Goal: Information Seeking & Learning: Learn about a topic

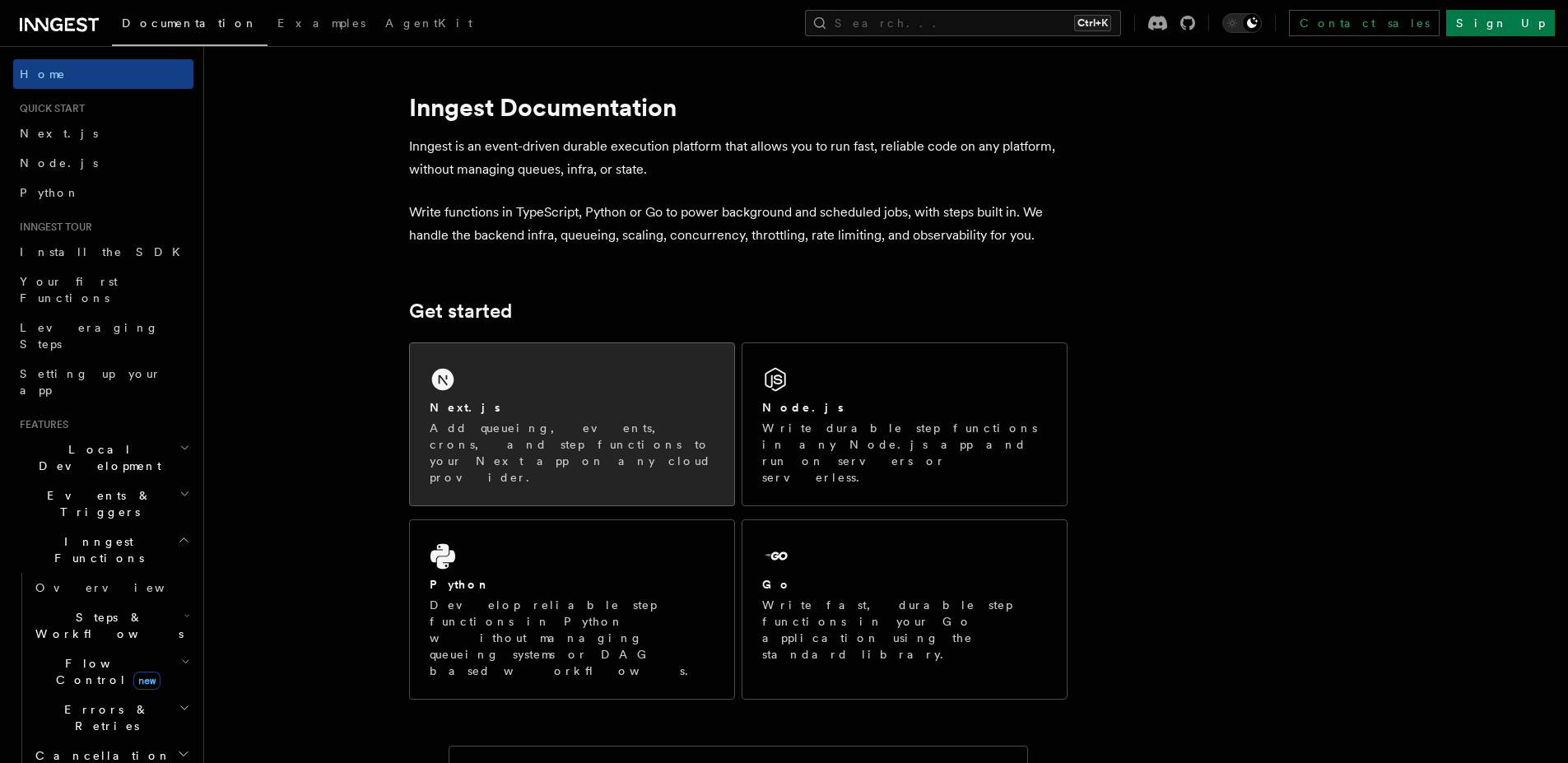
click at [619, 344] on link "Next.js Add queueing, events, crons, and step functions to your Next app on any…" at bounding box center [572, 424] width 326 height 164
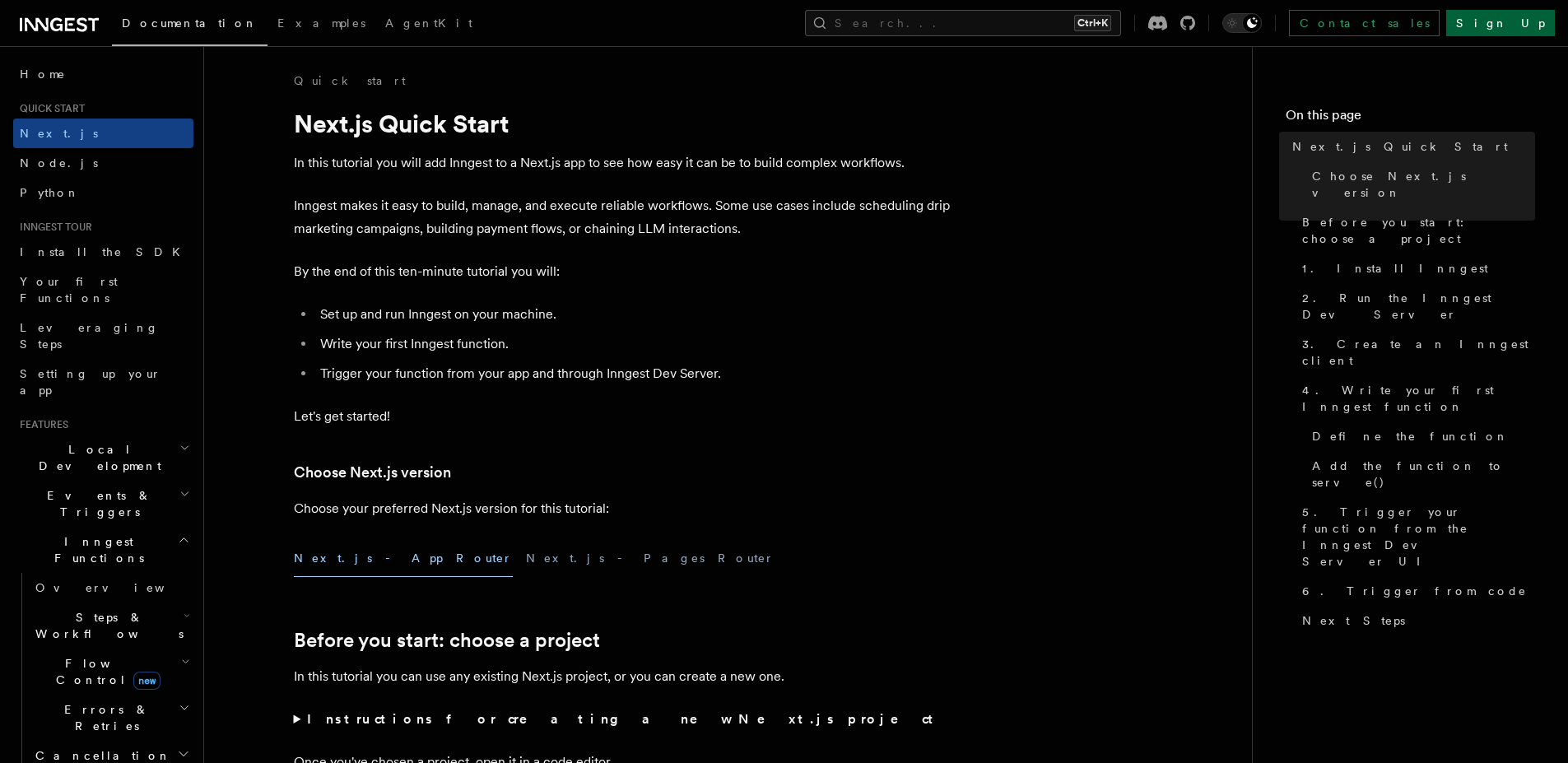
click at [1513, 20] on link "Sign Up" at bounding box center [1499, 23] width 108 height 26
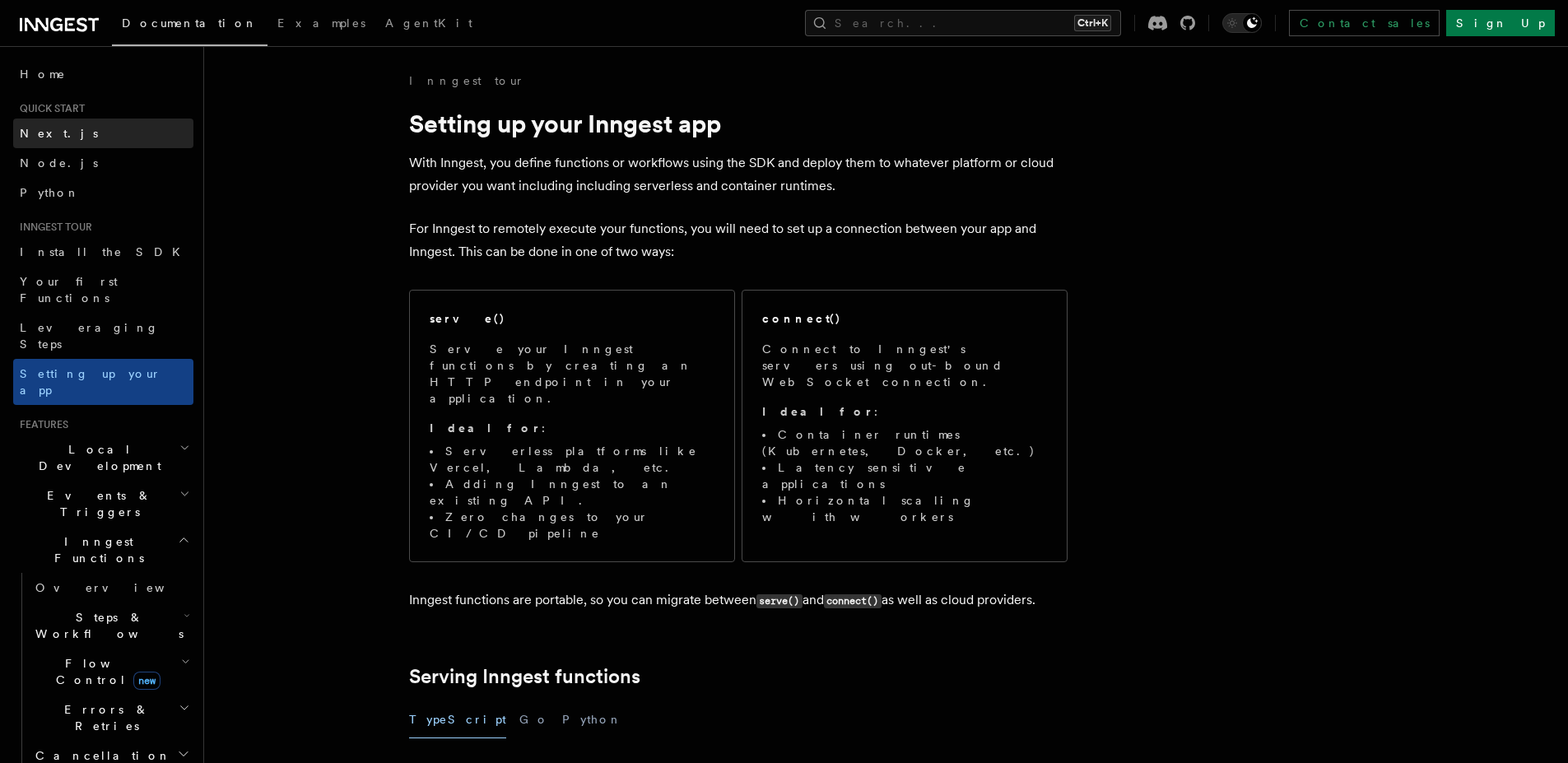
click at [48, 133] on span "Next.js" at bounding box center [58, 133] width 78 height 13
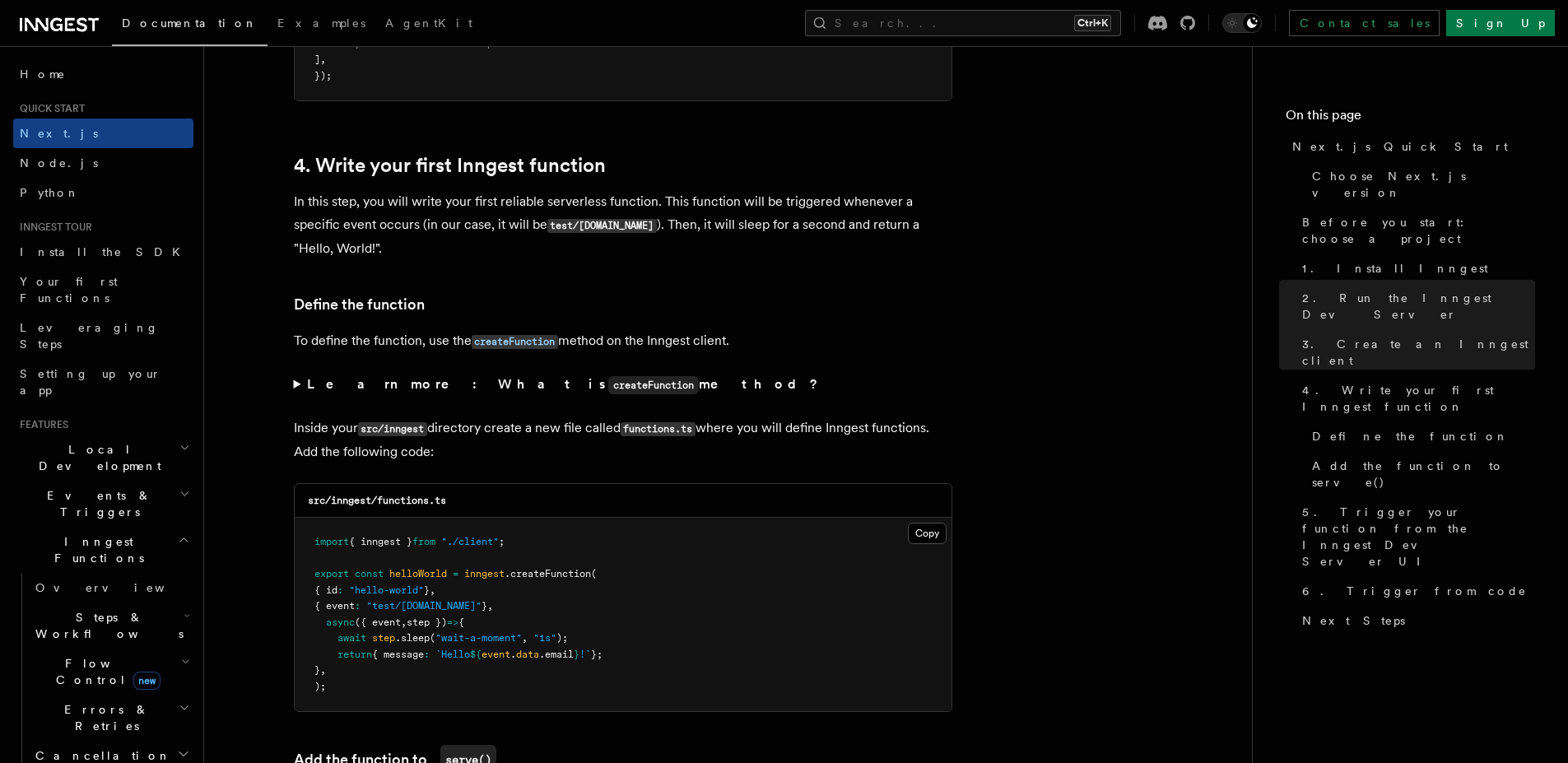
scroll to position [2667, 0]
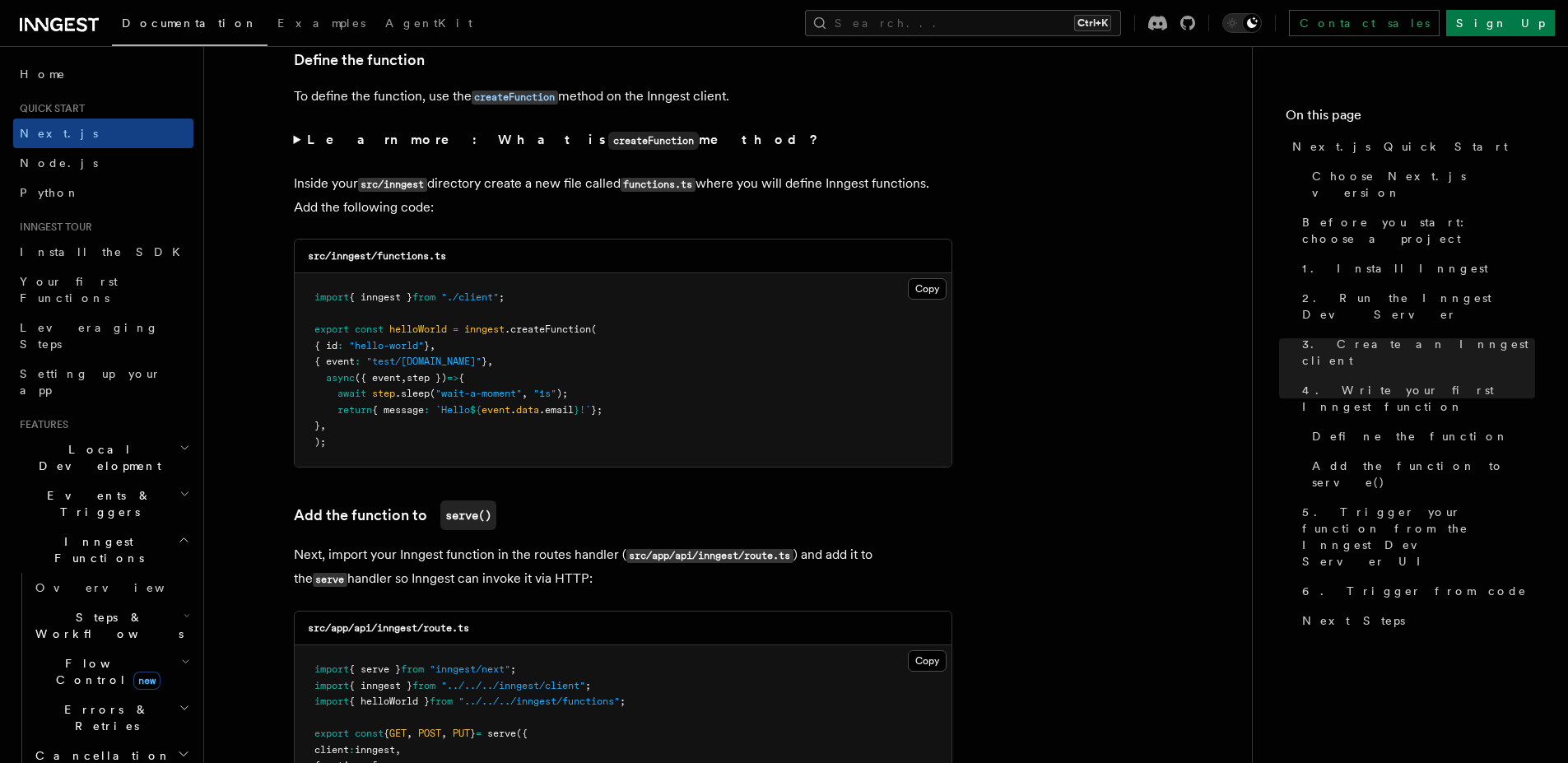
click at [579, 561] on p "Next, import your Inngest function in the routes handler ( src/app/api/inngest/…" at bounding box center [623, 567] width 658 height 48
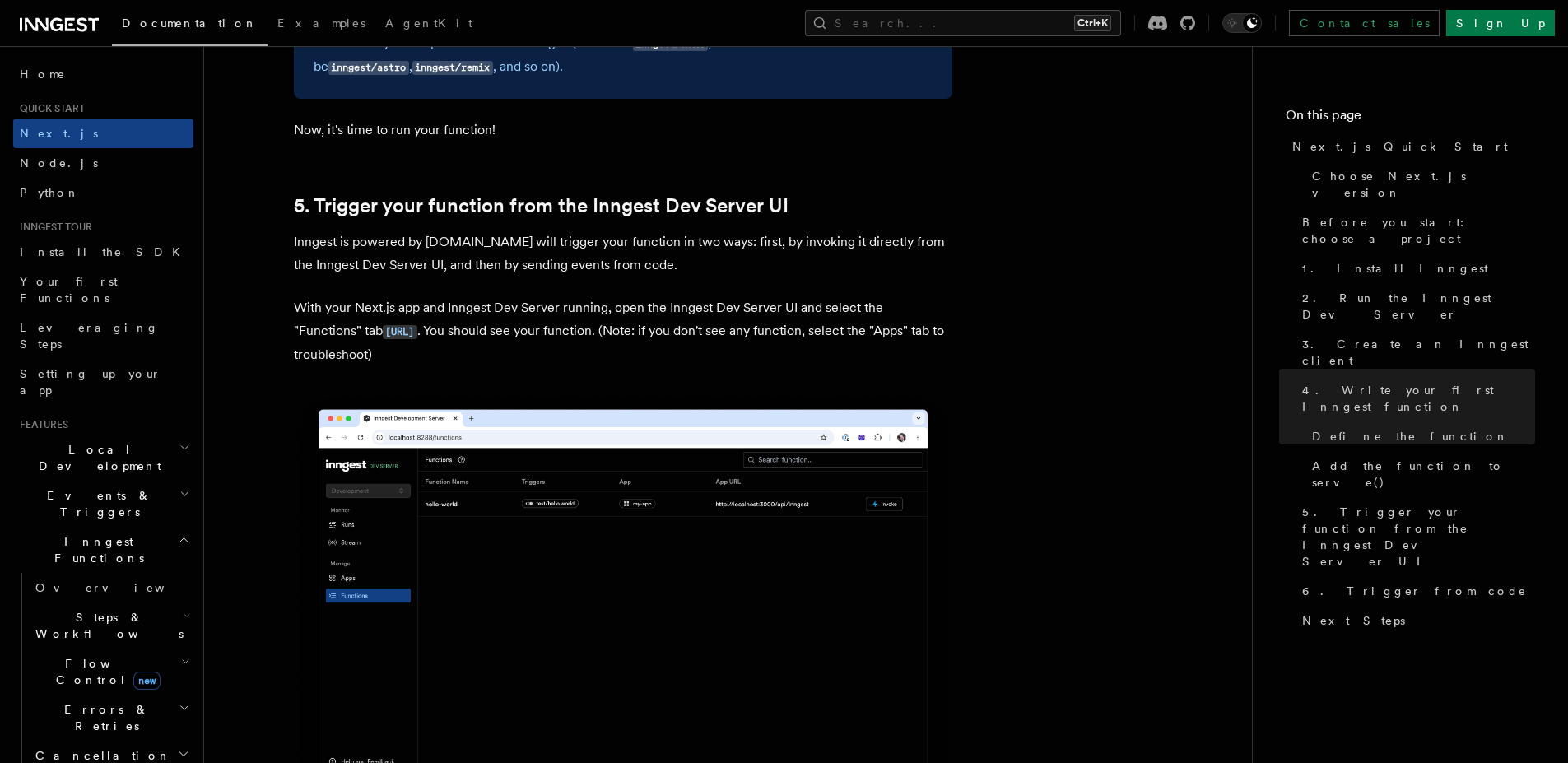
scroll to position [3704, 0]
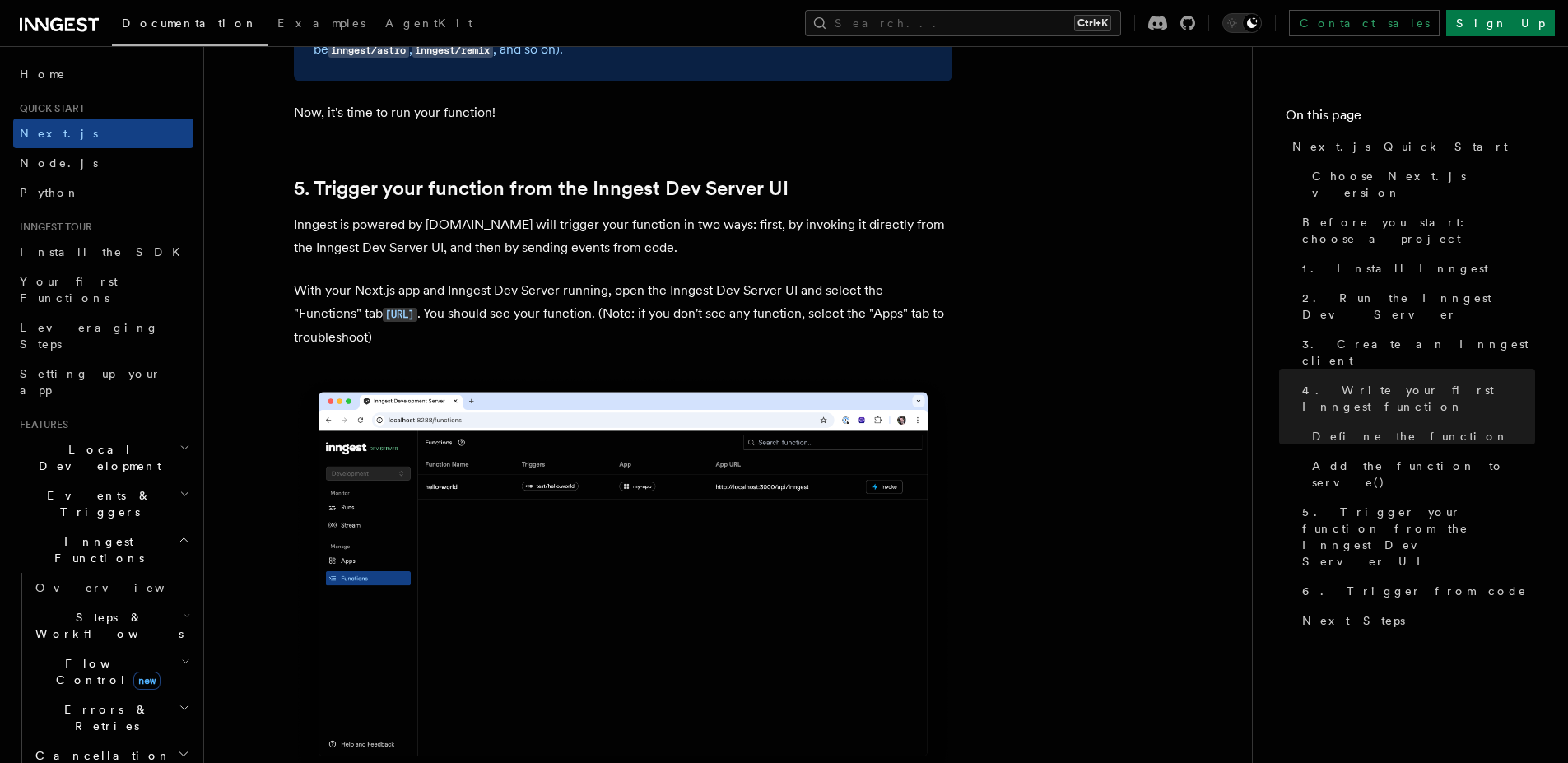
click at [674, 228] on p "Inngest is powered by [DOMAIN_NAME] will trigger your function in two ways: fir…" at bounding box center [623, 236] width 658 height 46
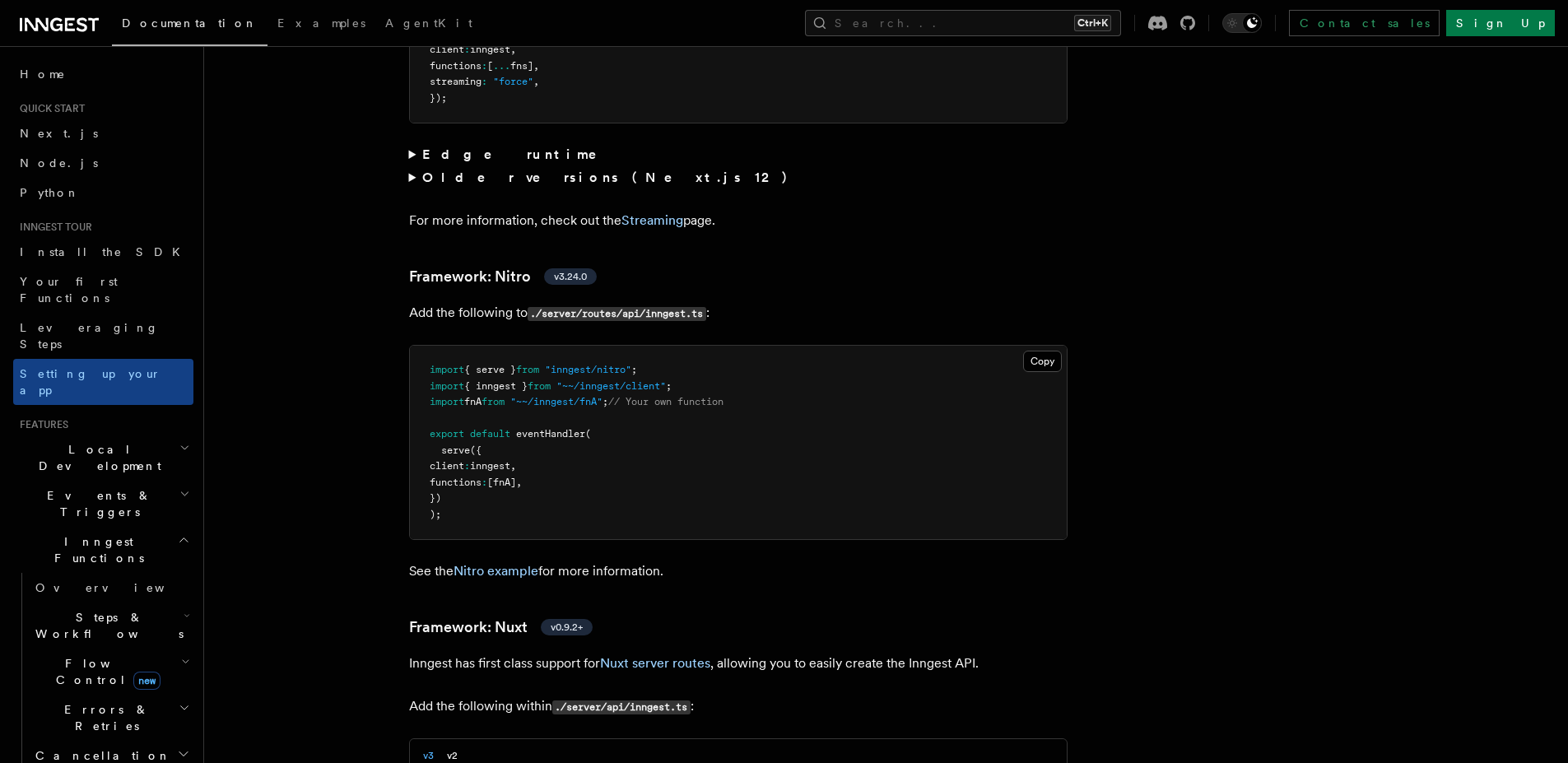
scroll to position [10812, 0]
